Goal: Check status: Check status

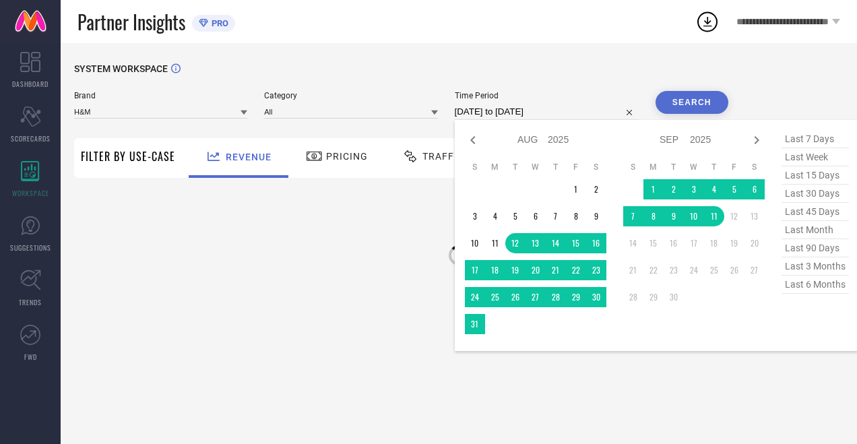
select select "7"
select select "2025"
select select "8"
select select "2025"
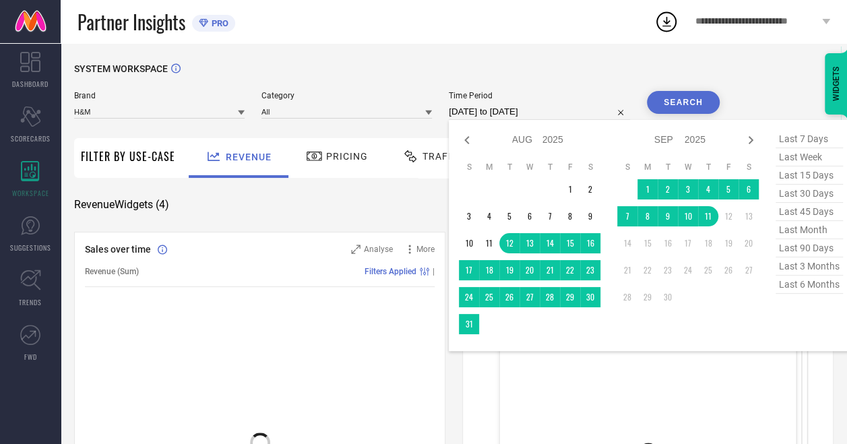
click at [763, 189] on div "Jan Feb Mar Apr May Jun [DATE] Aug Sep Oct Nov [DATE] 2016 2017 2018 2019 2020 …" at bounding box center [651, 235] width 384 height 211
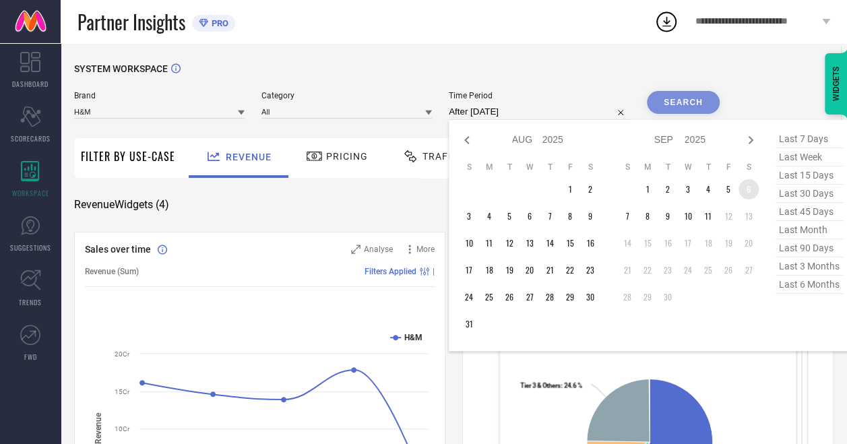
click at [751, 189] on td "6" at bounding box center [749, 189] width 20 height 20
type input "[DATE] to [DATE]"
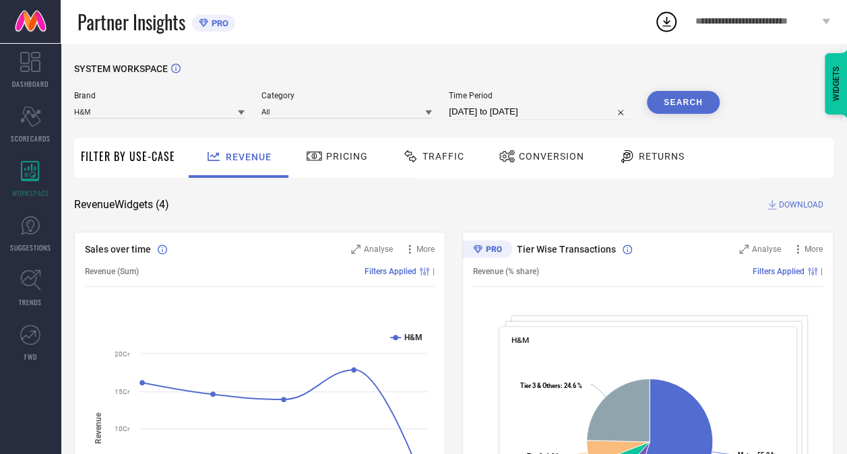
click at [693, 93] on button "Search" at bounding box center [683, 102] width 73 height 23
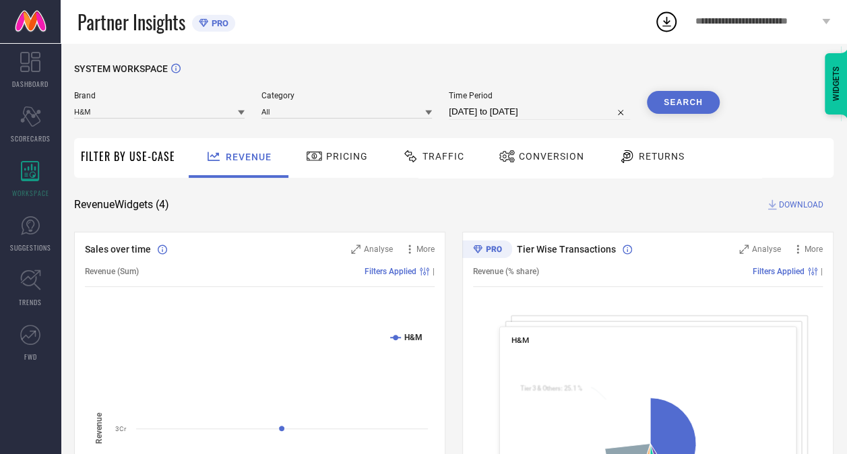
click at [453, 159] on span "Traffic" at bounding box center [444, 156] width 42 height 11
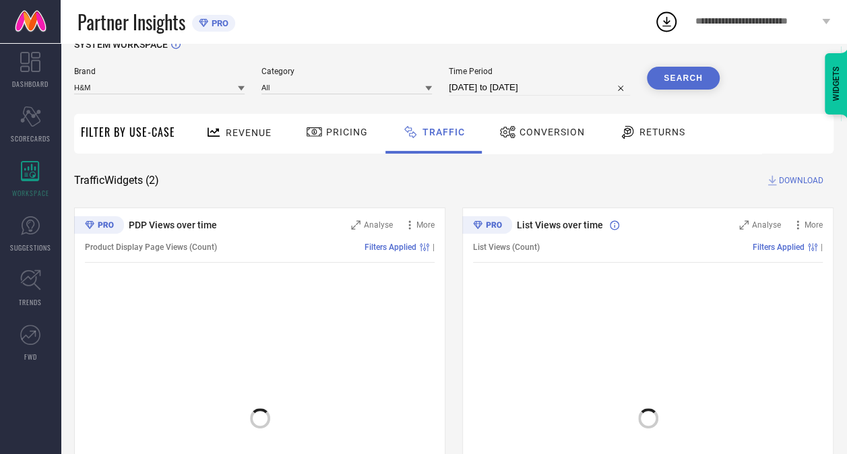
scroll to position [135, 0]
